Goal: Information Seeking & Learning: Learn about a topic

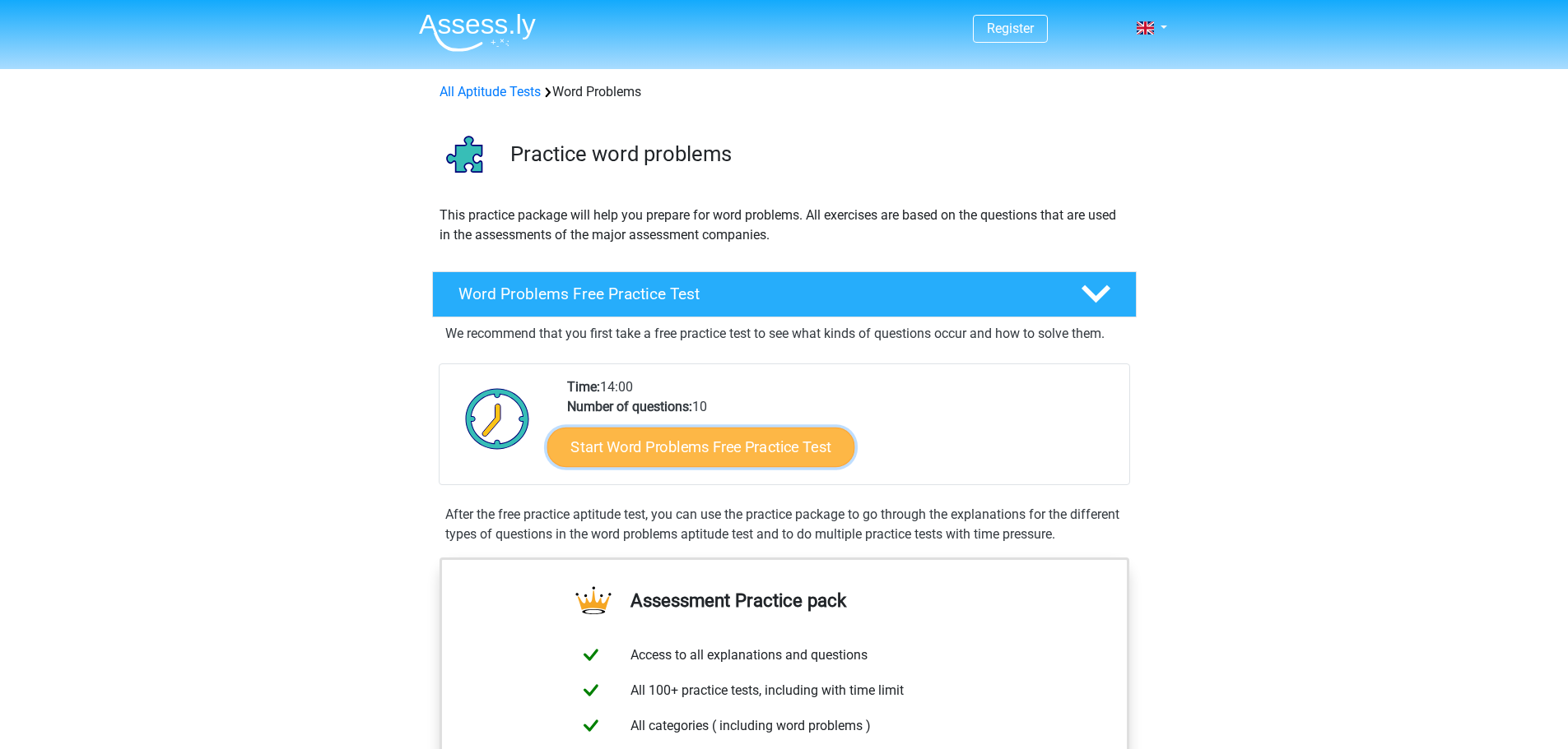
click at [712, 445] on link "Start Word Problems Free Practice Test" at bounding box center [700, 447] width 308 height 40
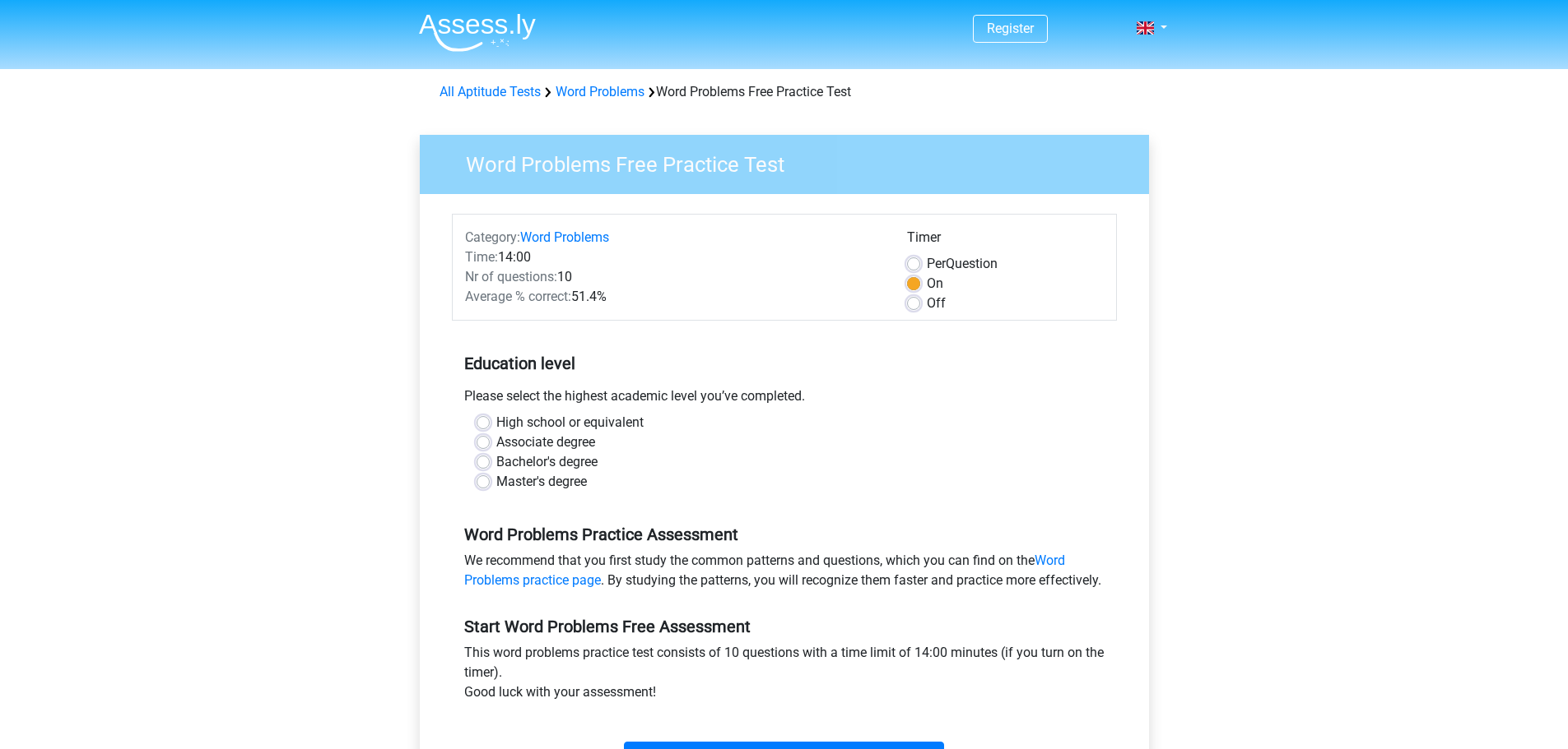
click at [496, 444] on label "Associate degree" at bounding box center [545, 443] width 99 height 20
click at [482, 444] on input "Associate degree" at bounding box center [483, 441] width 14 height 16
radio input "true"
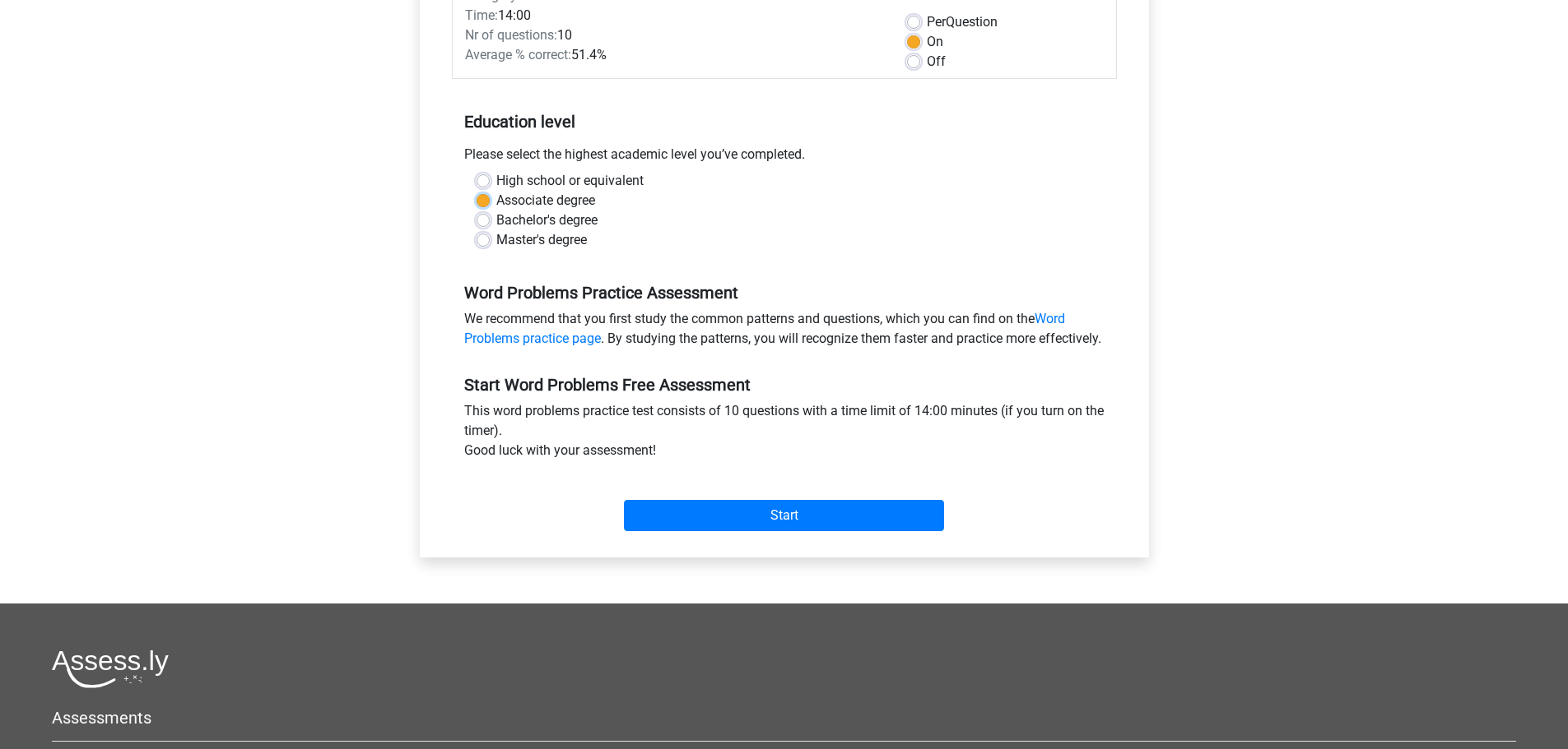
scroll to position [247, 0]
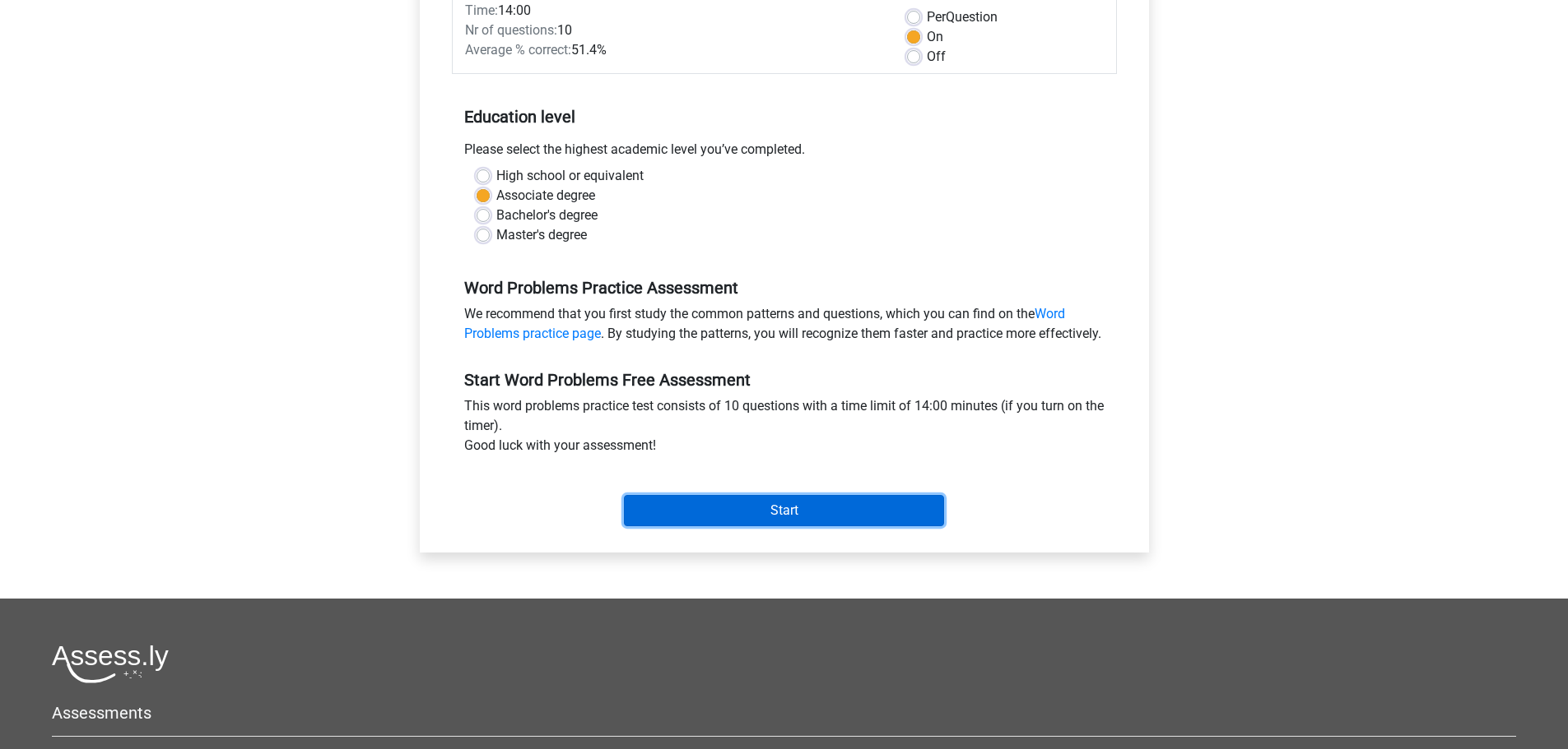
click at [738, 527] on input "Start" at bounding box center [784, 510] width 320 height 32
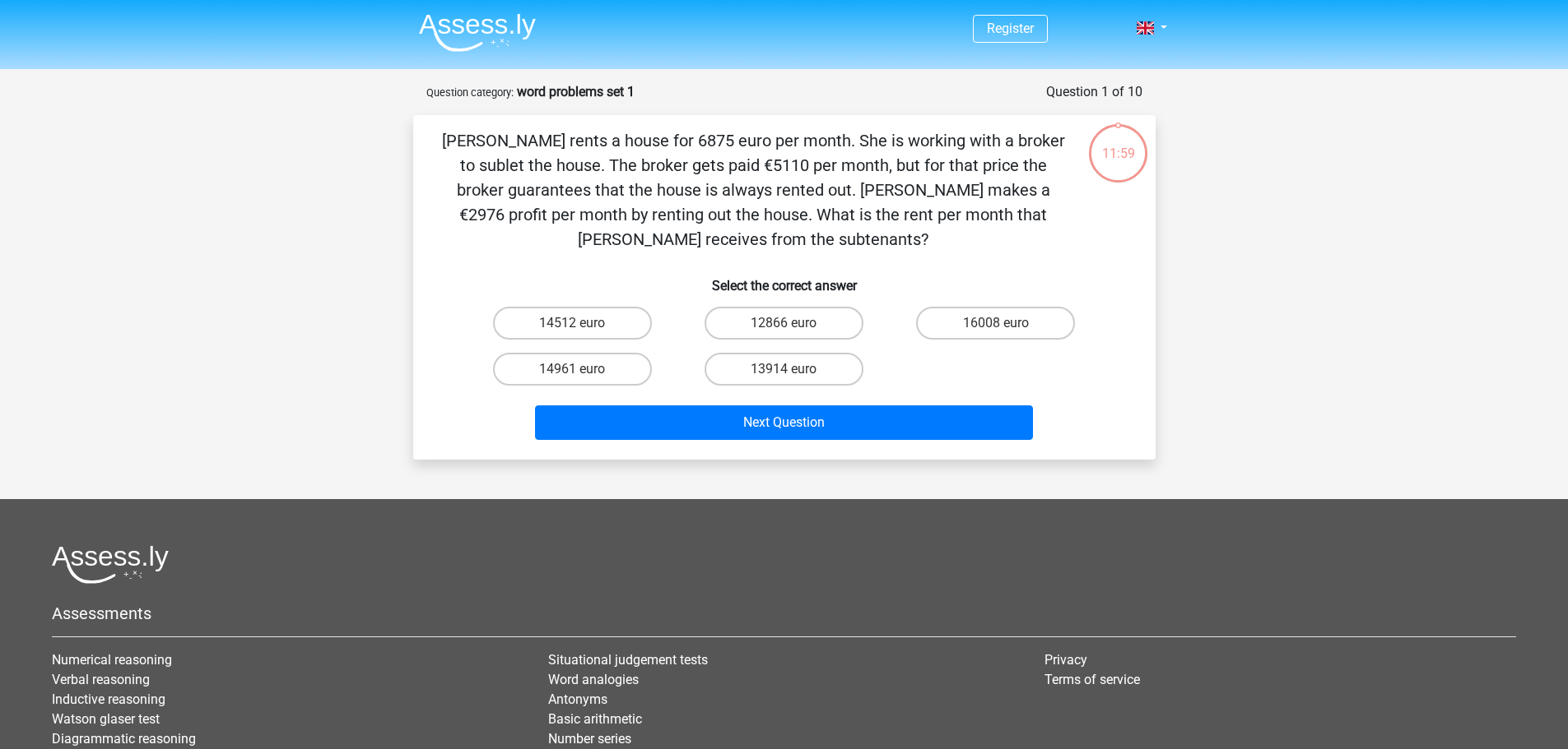
click at [573, 375] on input "14961 euro" at bounding box center [577, 375] width 11 height 11
radio input "true"
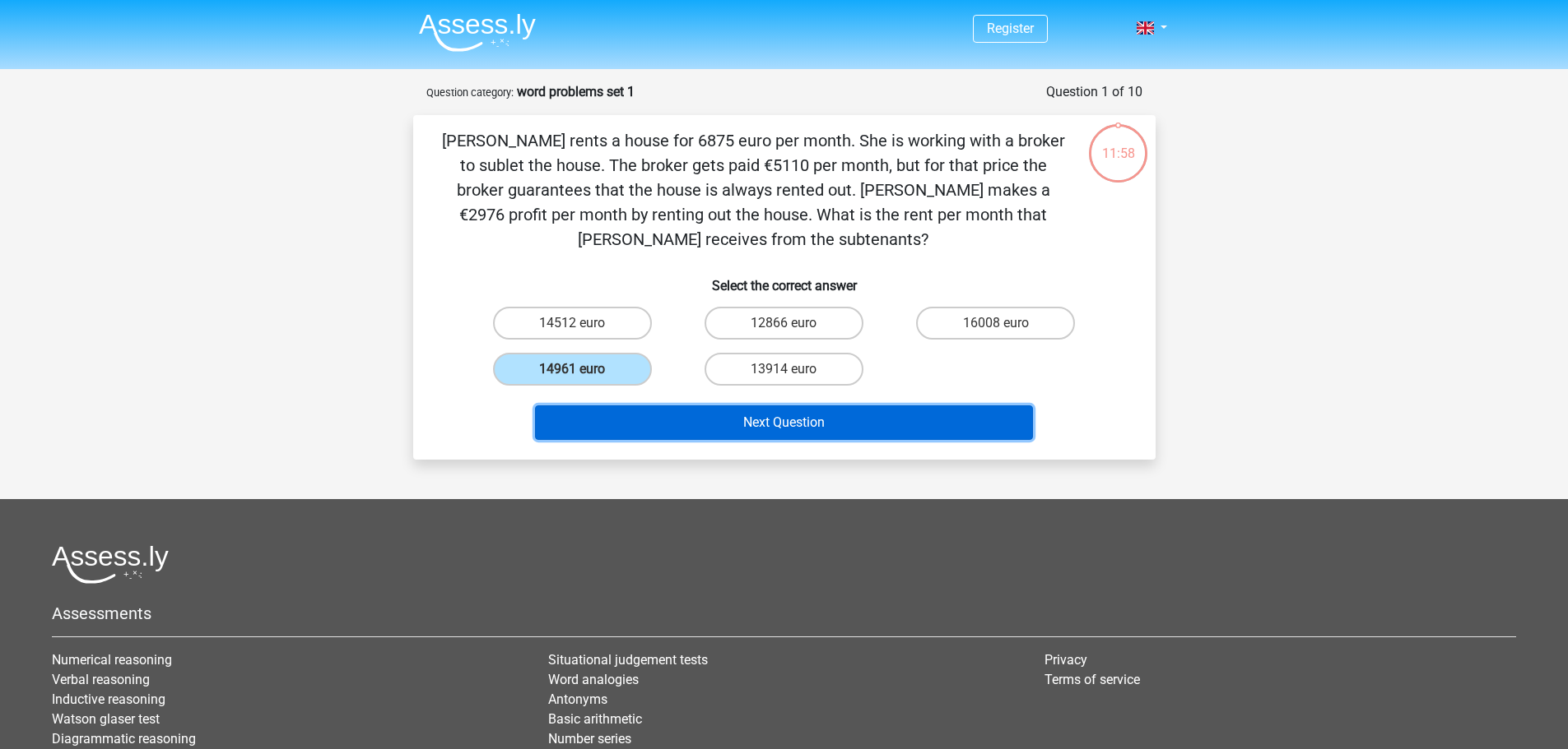
click at [752, 425] on button "Next Question" at bounding box center [784, 423] width 498 height 34
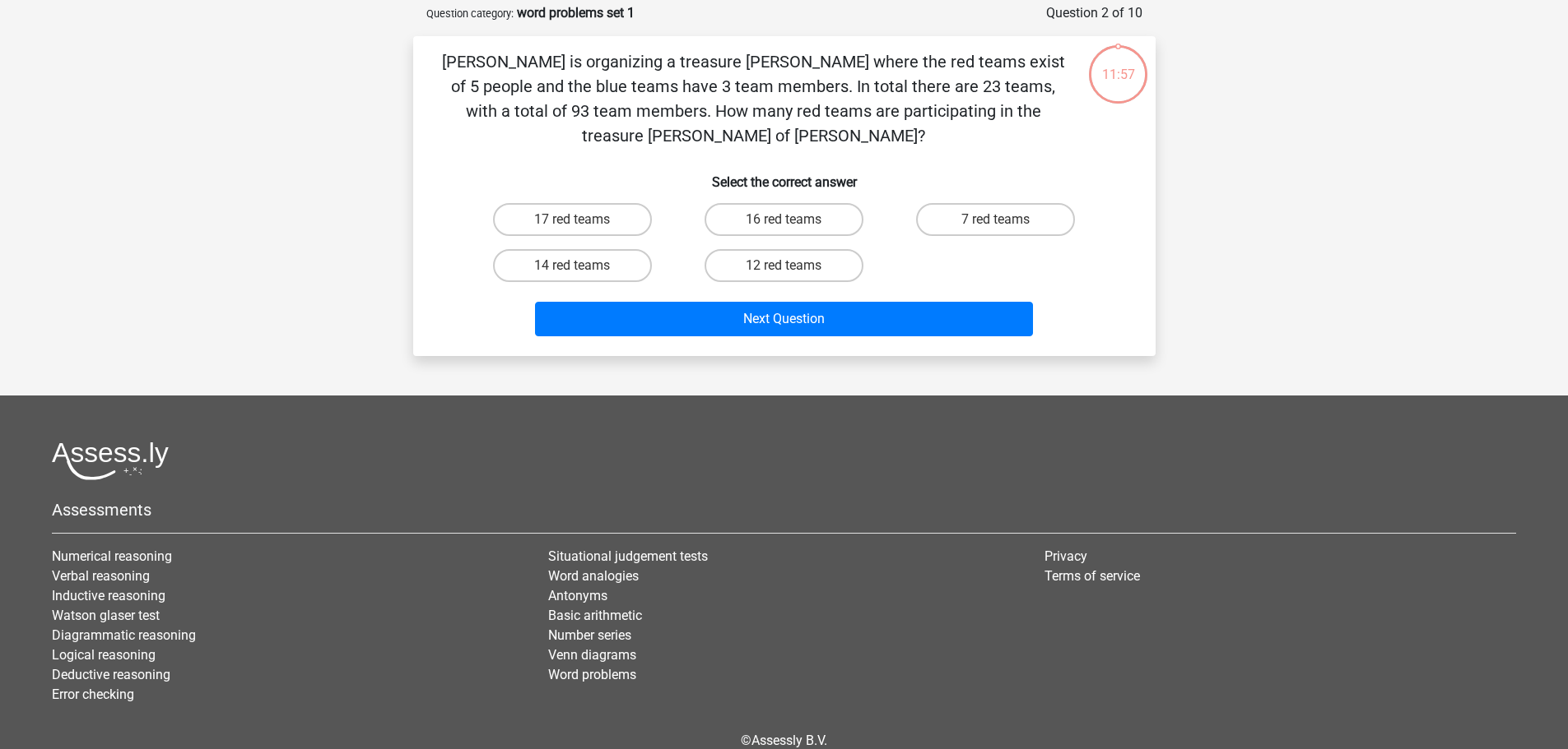
scroll to position [82, 0]
